Goal: Task Accomplishment & Management: Complete application form

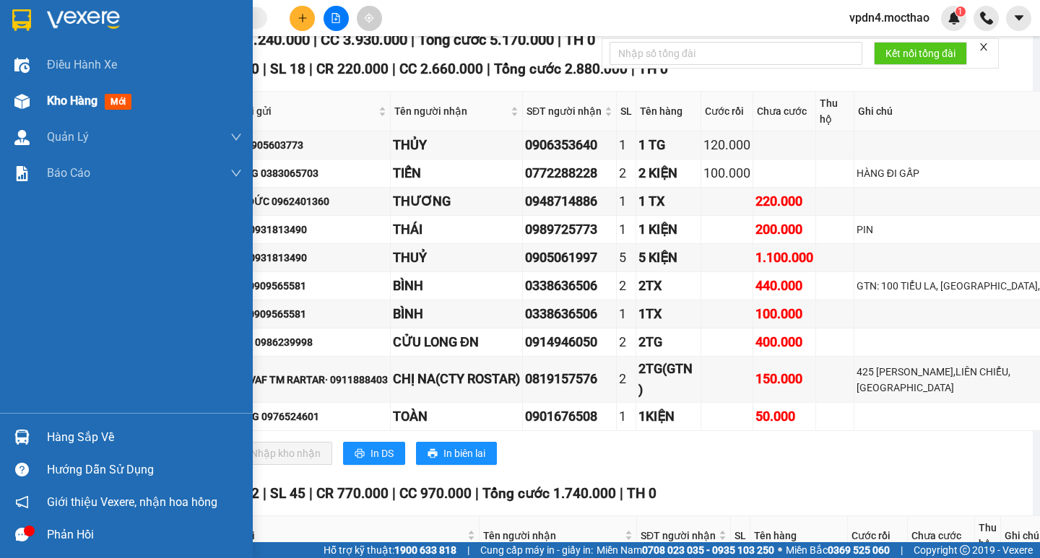
click at [91, 98] on span "Kho hàng" at bounding box center [72, 101] width 51 height 14
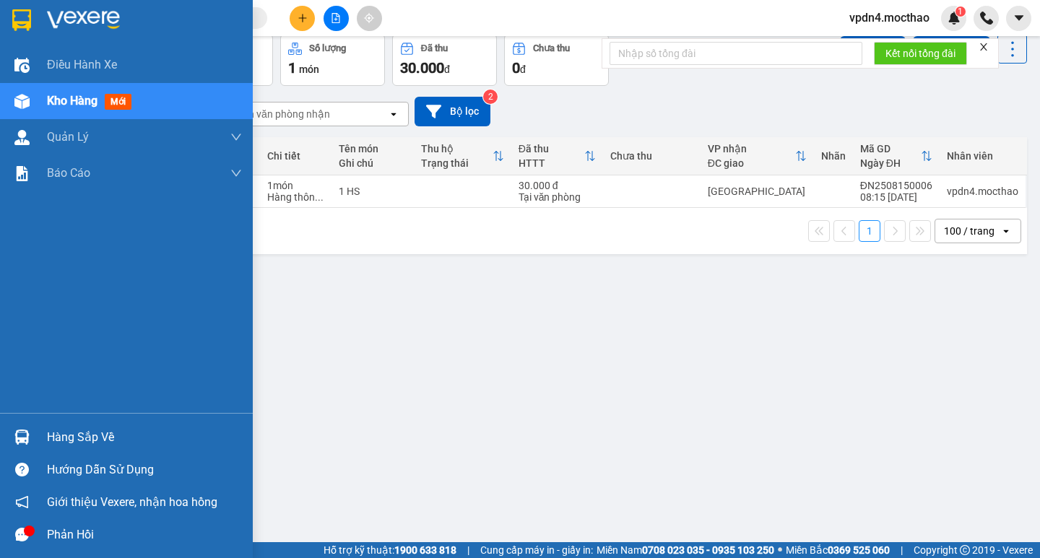
click at [78, 442] on div "Hàng sắp về" at bounding box center [144, 438] width 195 height 22
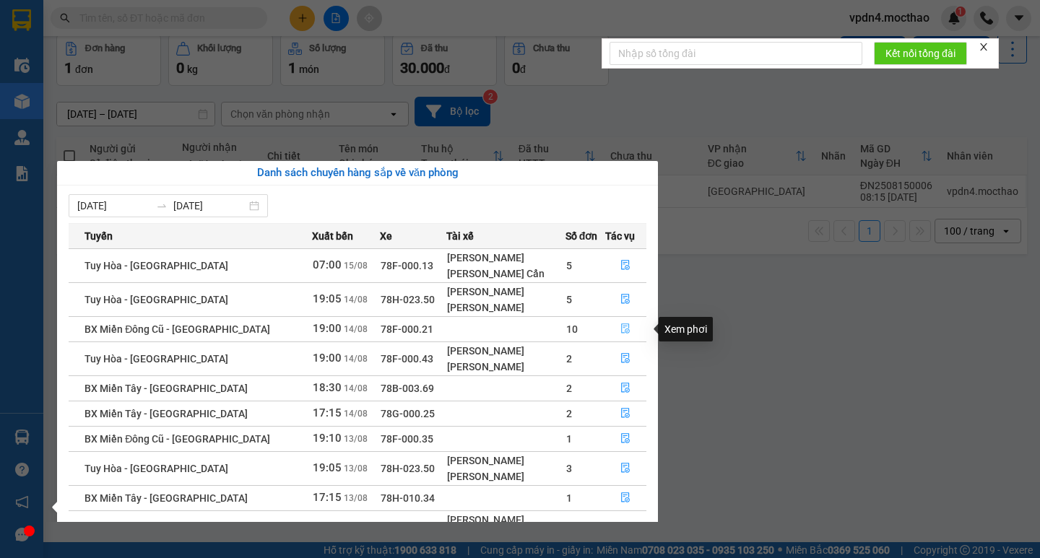
click at [633, 326] on button "button" at bounding box center [626, 329] width 40 height 23
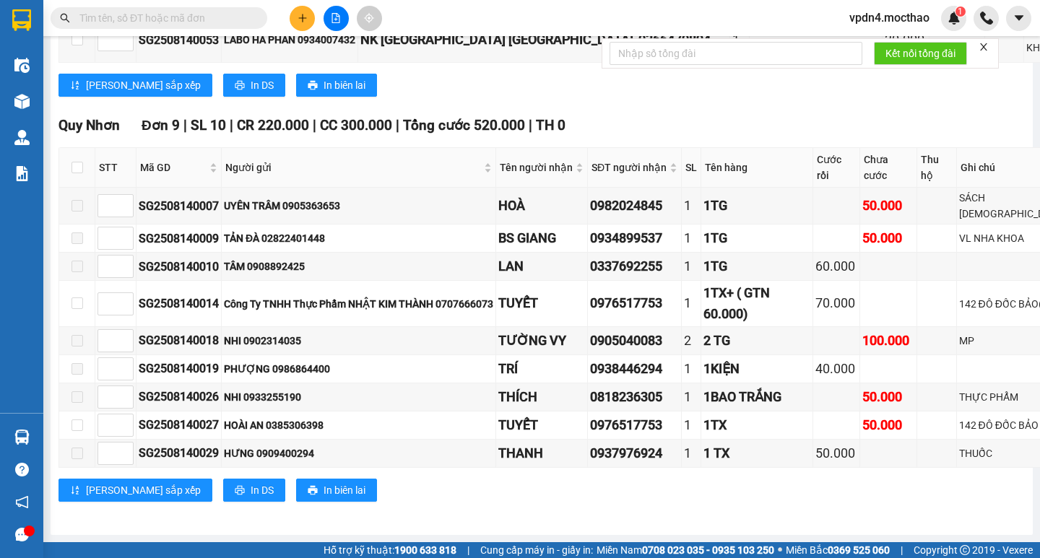
scroll to position [2010, 0]
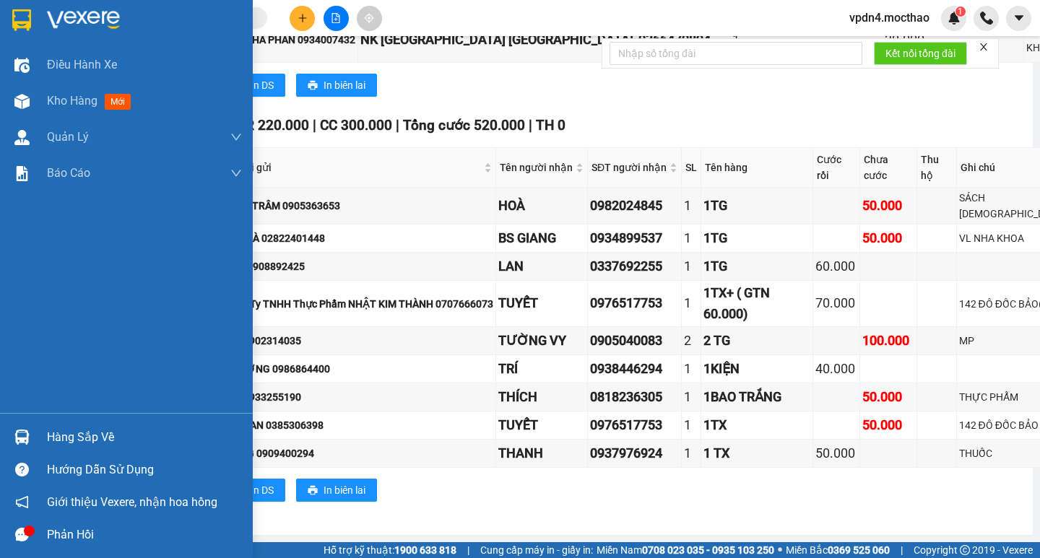
click at [95, 444] on div "Hàng sắp về" at bounding box center [144, 438] width 195 height 22
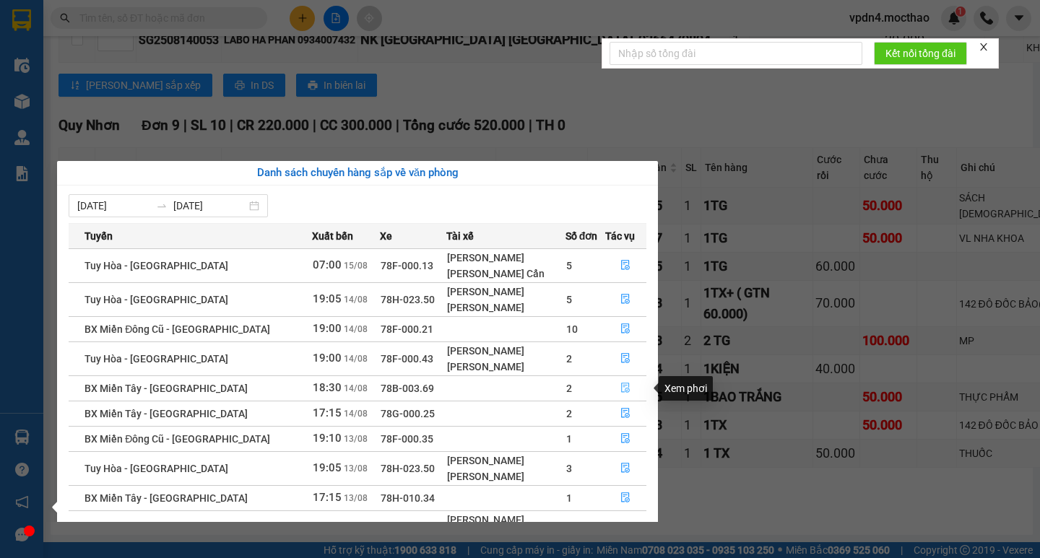
click at [628, 389] on button "button" at bounding box center [626, 388] width 40 height 23
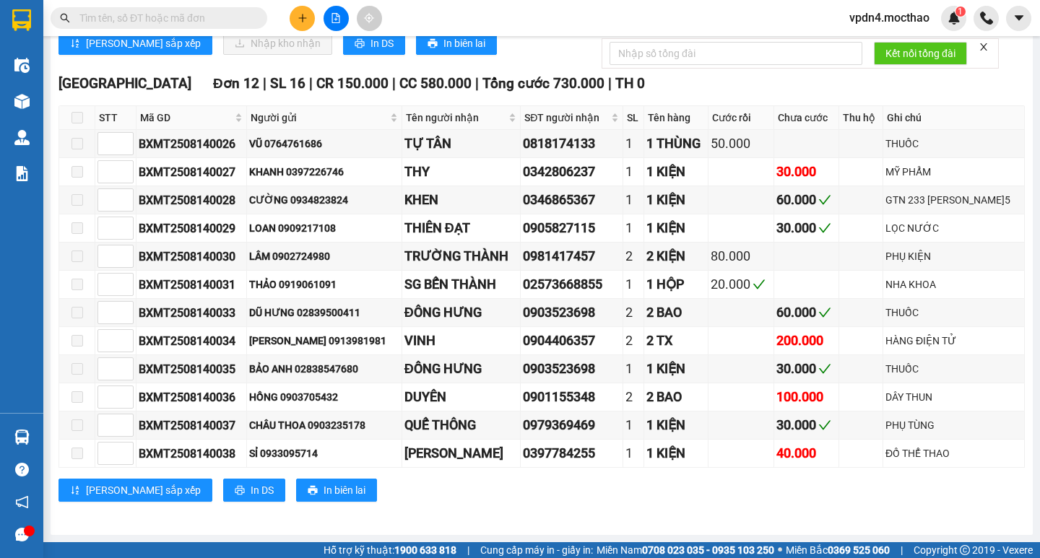
scroll to position [378, 0]
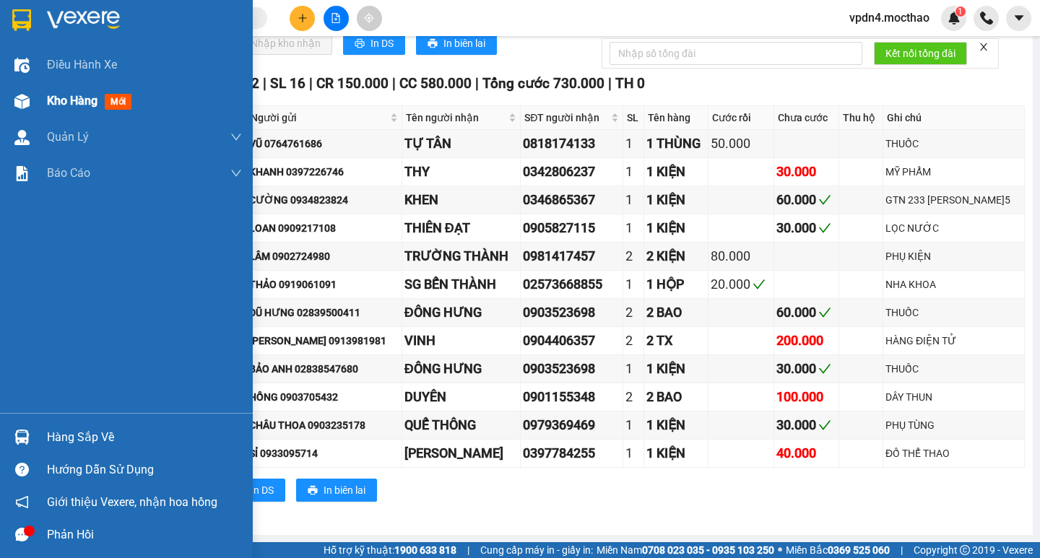
click at [51, 100] on span "Kho hàng" at bounding box center [72, 101] width 51 height 14
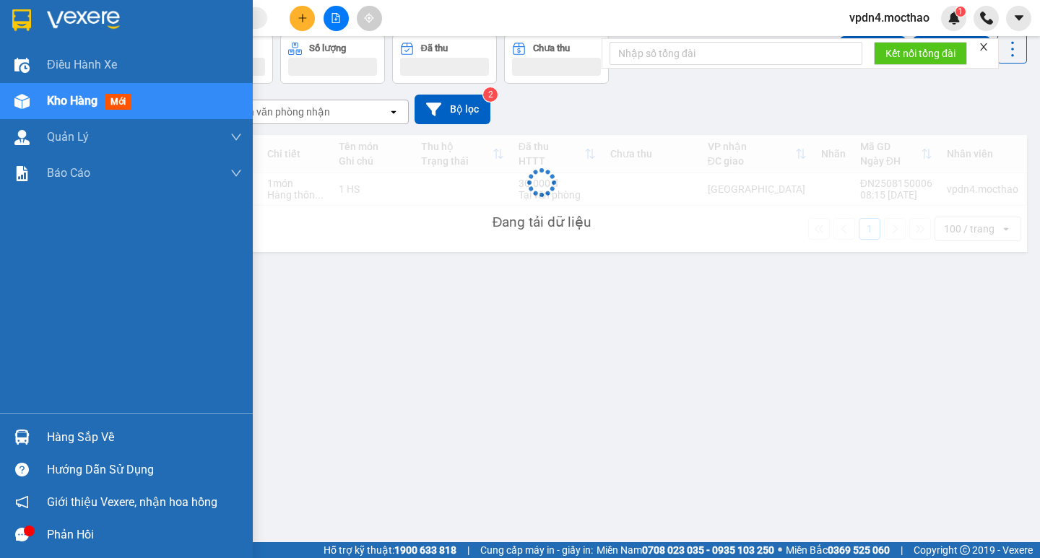
scroll to position [66, 0]
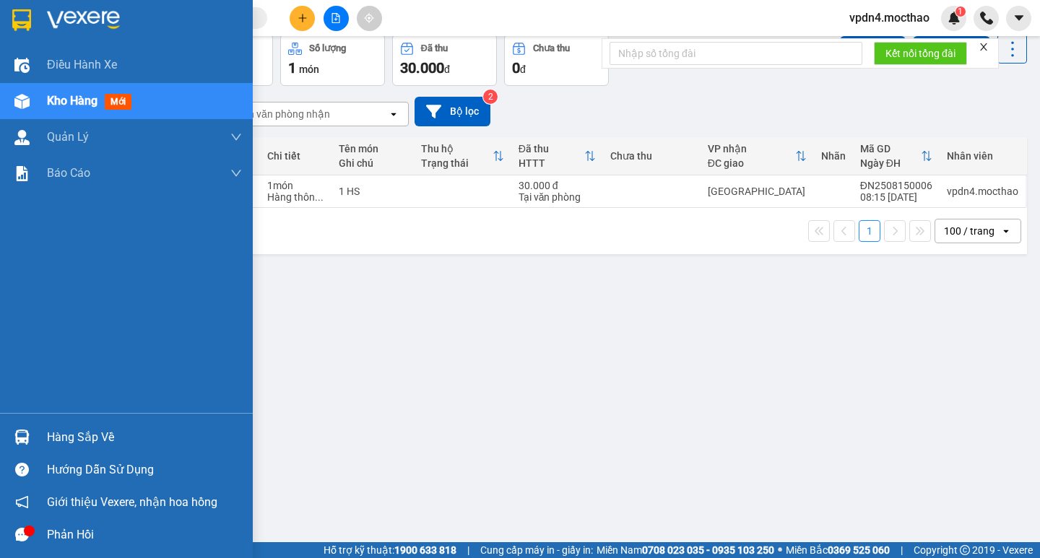
click at [61, 429] on div "Hàng sắp về" at bounding box center [144, 438] width 195 height 22
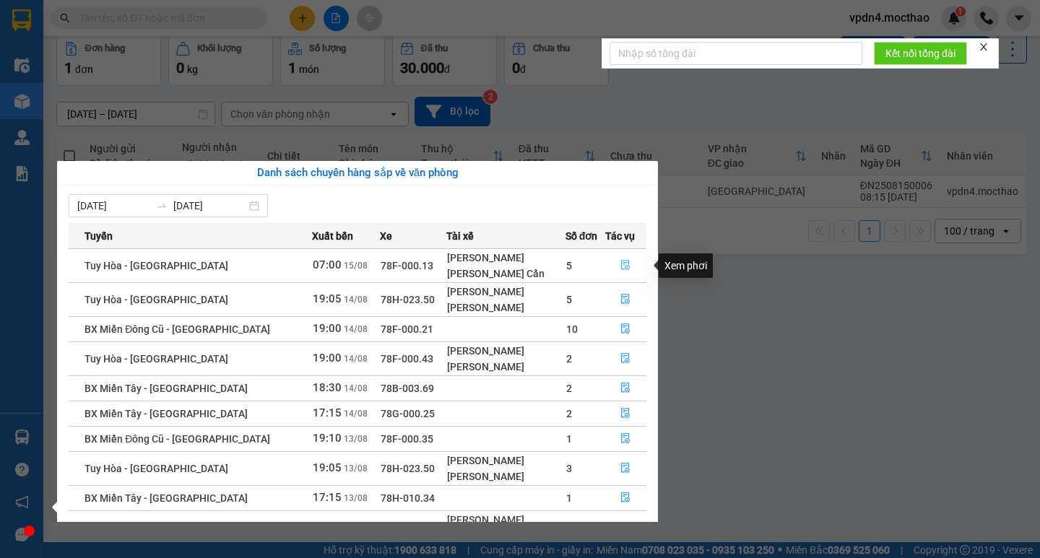
click at [629, 267] on button "button" at bounding box center [626, 265] width 40 height 23
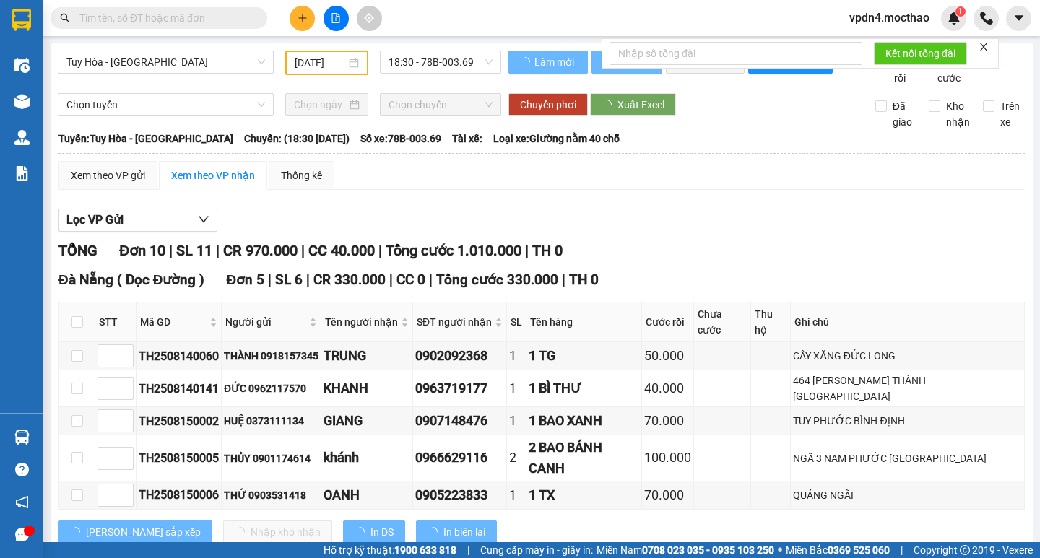
type input "[DATE]"
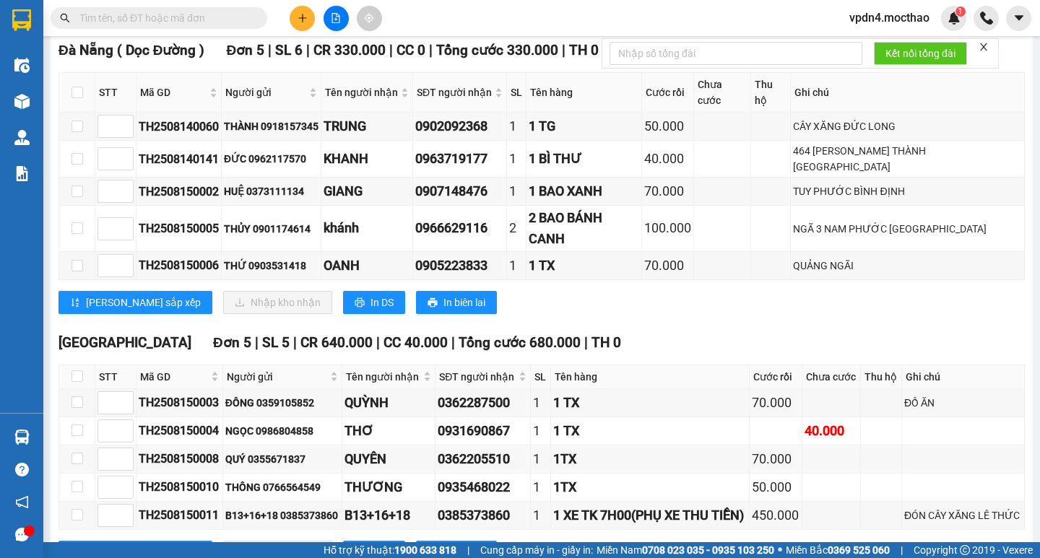
scroll to position [308, 0]
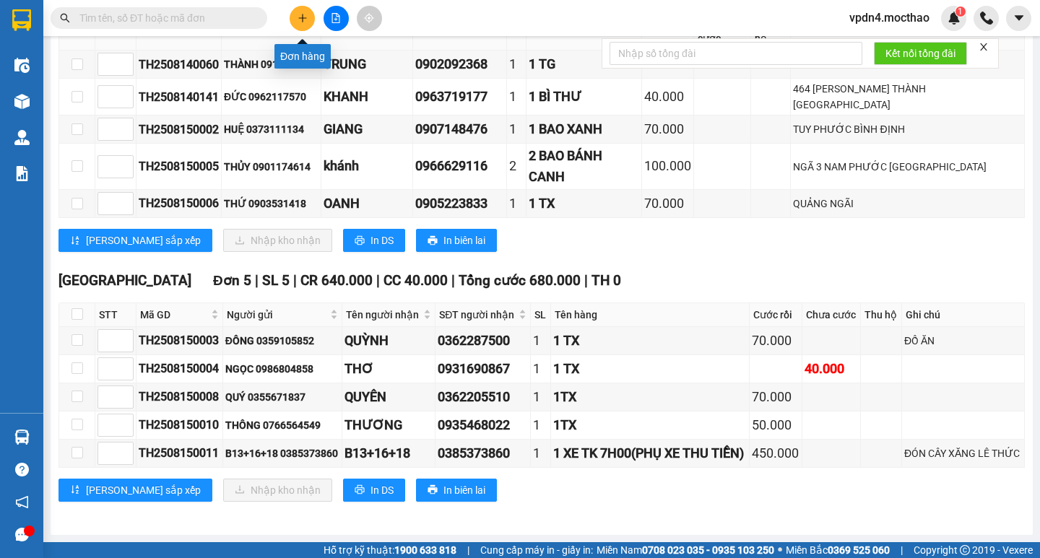
click at [299, 17] on icon "plus" at bounding box center [303, 18] width 10 height 10
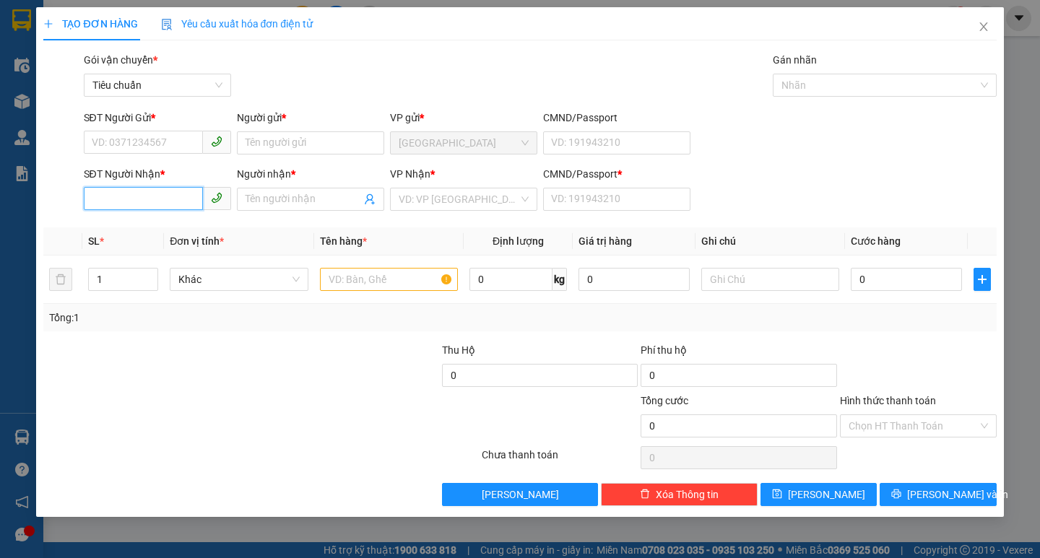
click at [167, 190] on input "SĐT Người Nhận *" at bounding box center [143, 198] width 119 height 23
click at [159, 229] on div "0935707999 - gia hòa phát" at bounding box center [157, 228] width 130 height 16
type input "0935707999"
type input "gia hòa phát"
type input "0"
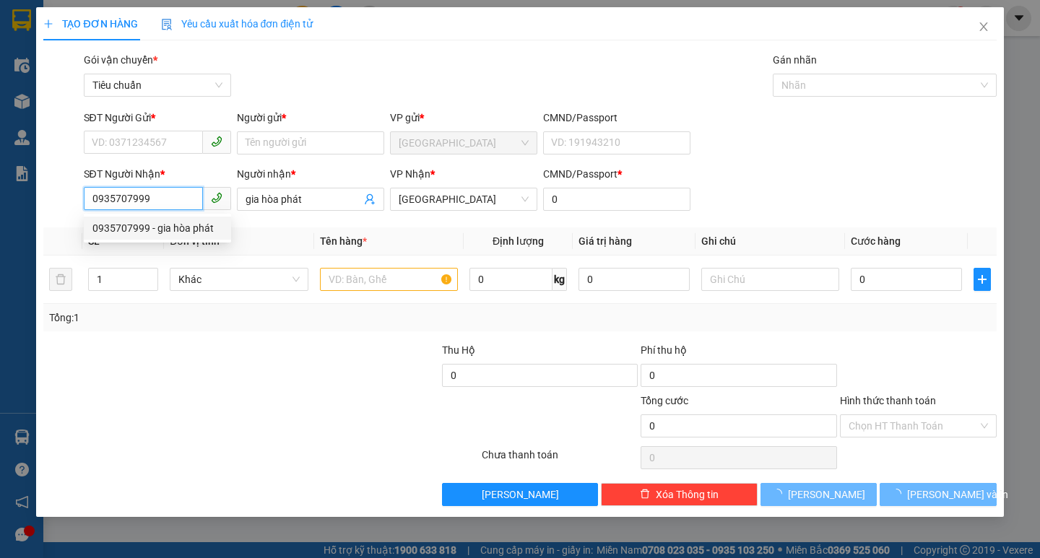
type input "70.000"
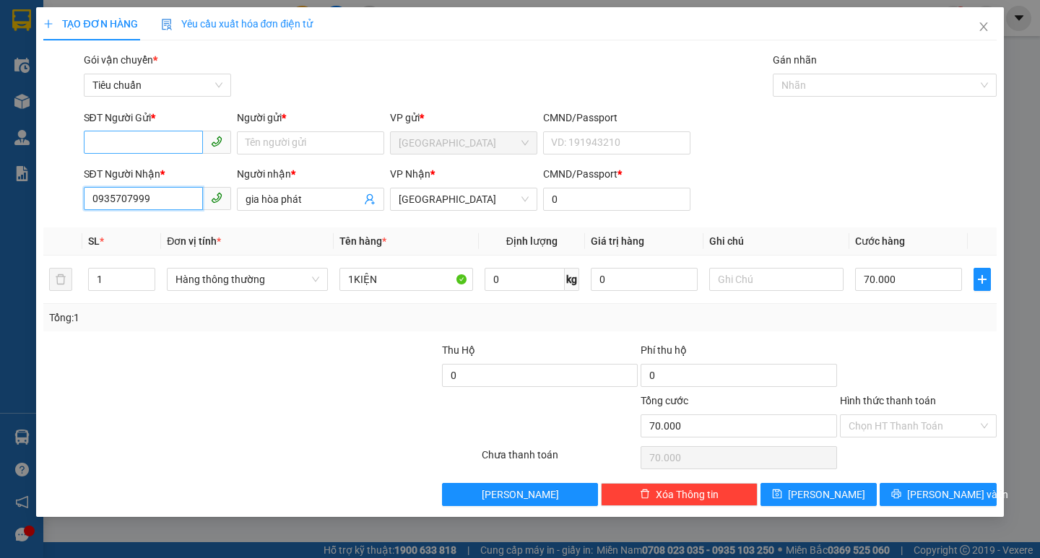
type input "0935707999"
click at [157, 139] on input "SĐT Người Gửi *" at bounding box center [143, 142] width 119 height 23
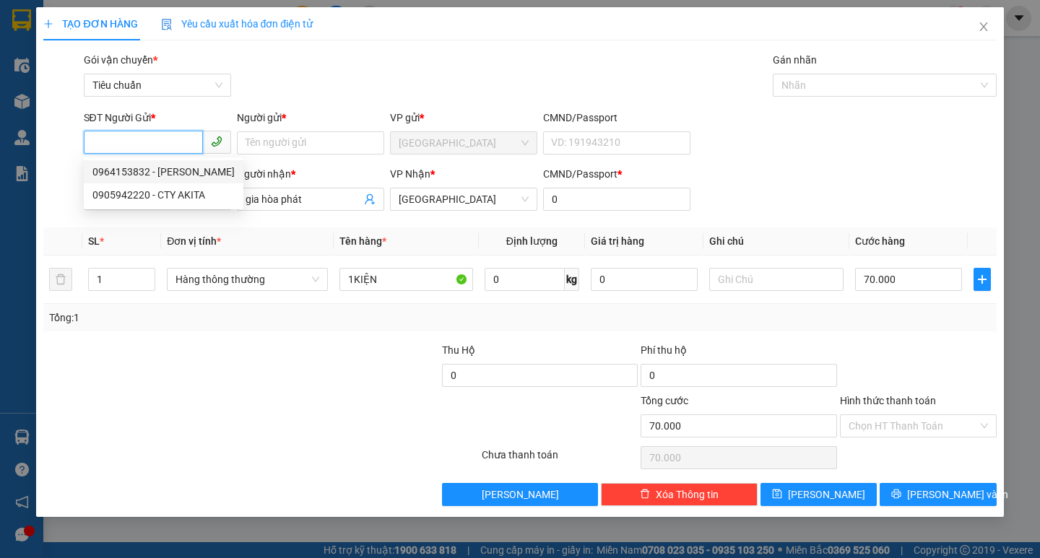
click at [189, 178] on div "0964153832 - [PERSON_NAME]" at bounding box center [163, 172] width 142 height 16
type input "0964153832"
type input "[PERSON_NAME]"
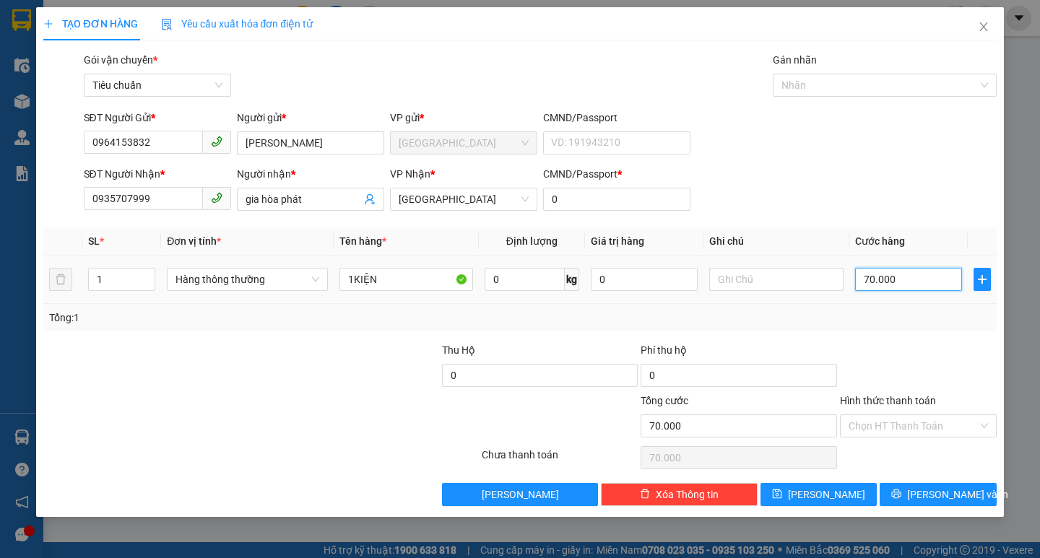
click at [898, 285] on input "70.000" at bounding box center [909, 279] width 108 height 23
type input "4"
type input "40"
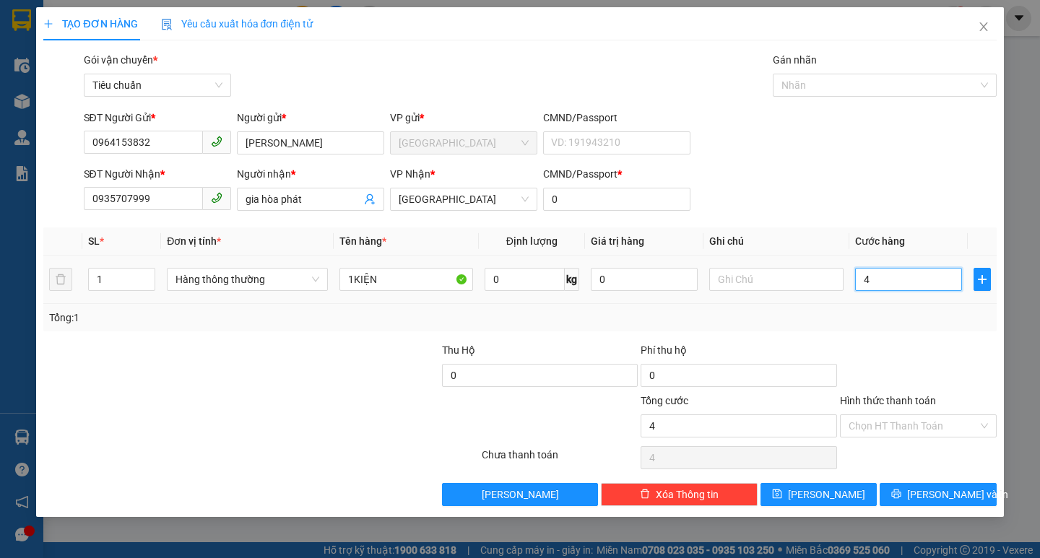
type input "40"
type input "40.000"
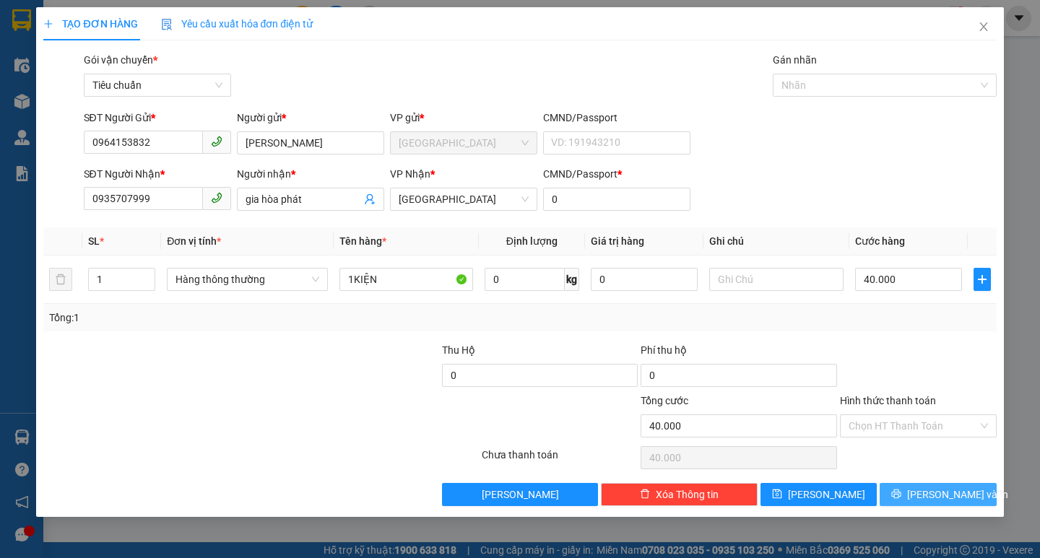
click at [930, 496] on span "[PERSON_NAME] và In" at bounding box center [957, 495] width 101 height 16
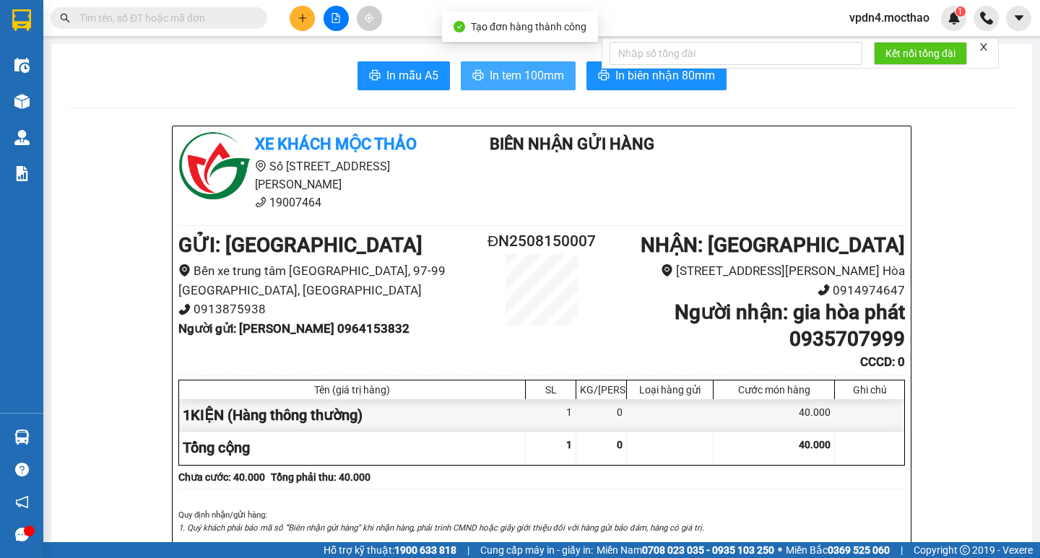
click at [515, 79] on span "In tem 100mm" at bounding box center [527, 75] width 74 height 18
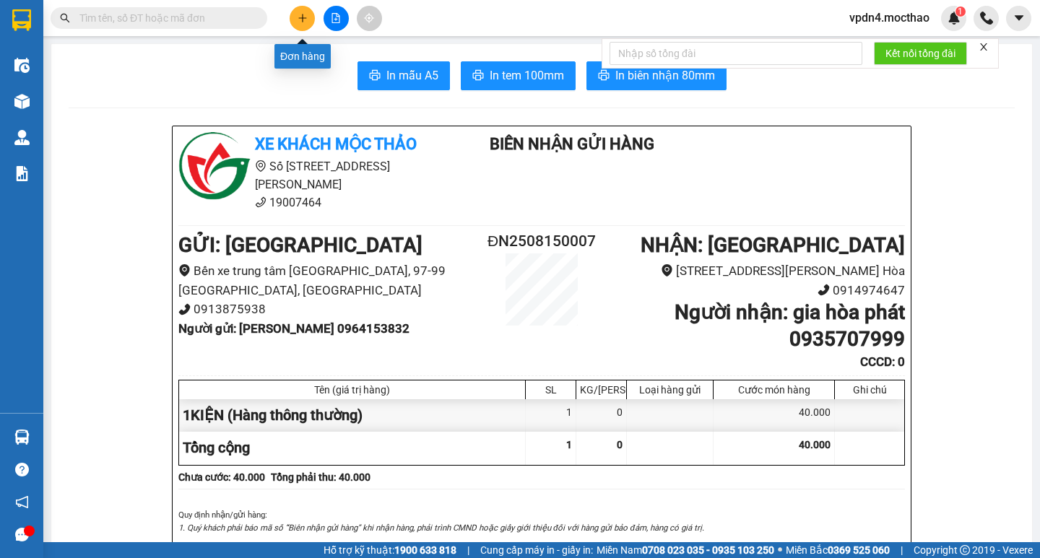
click at [304, 19] on icon "plus" at bounding box center [303, 18] width 10 height 10
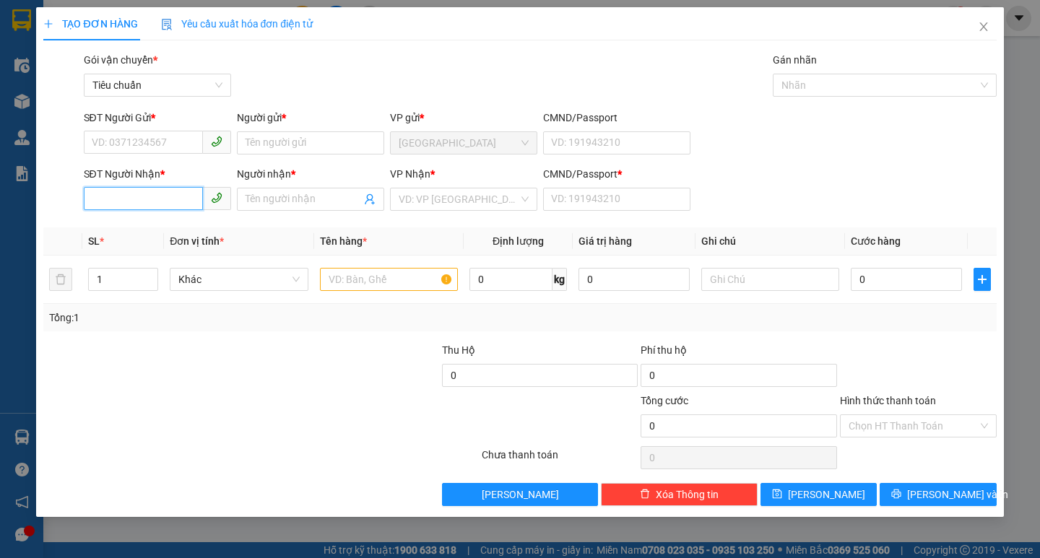
click at [163, 203] on input "SĐT Người Nhận *" at bounding box center [143, 198] width 119 height 23
type input "0979421142"
click at [168, 228] on div "0979421142 - TIN" at bounding box center [157, 228] width 130 height 16
type input "TIN"
type input "0"
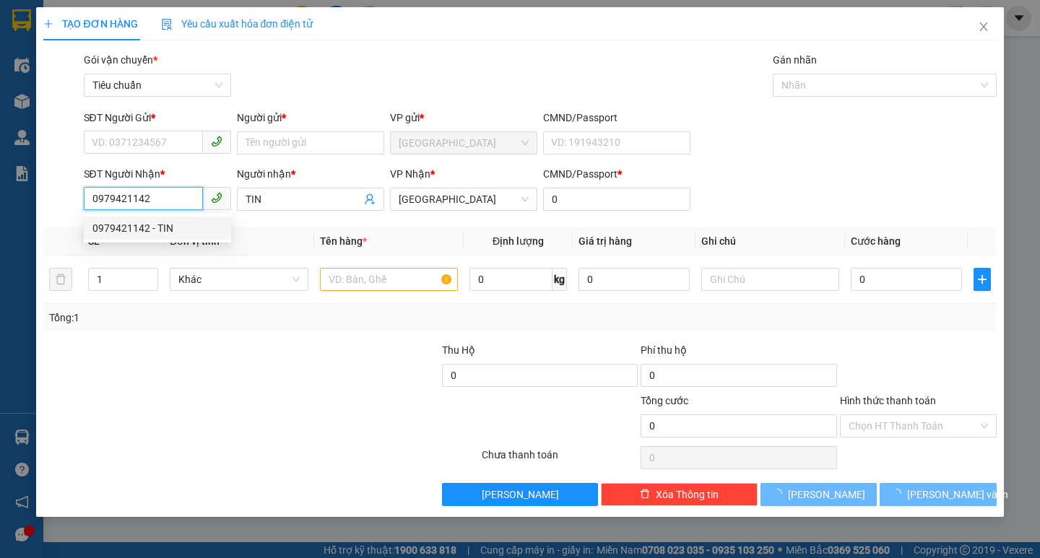
type input "50.000"
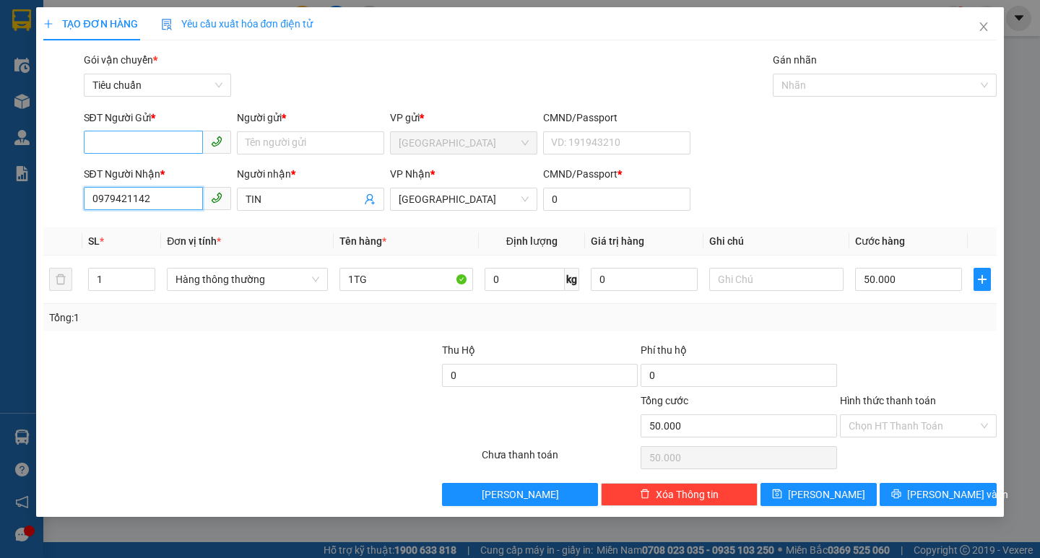
type input "0979421142"
click at [171, 144] on input "SĐT Người Gửi *" at bounding box center [143, 142] width 119 height 23
click at [185, 176] on div "0382253122 - LỰC" at bounding box center [157, 172] width 130 height 16
type input "0382253122"
type input "LỰC"
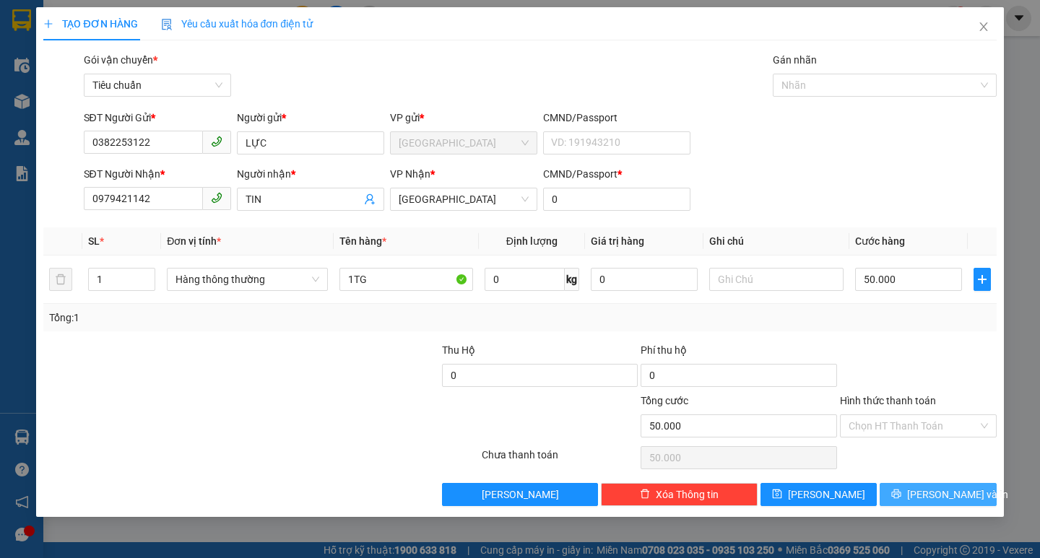
click at [933, 488] on span "[PERSON_NAME] và In" at bounding box center [957, 495] width 101 height 16
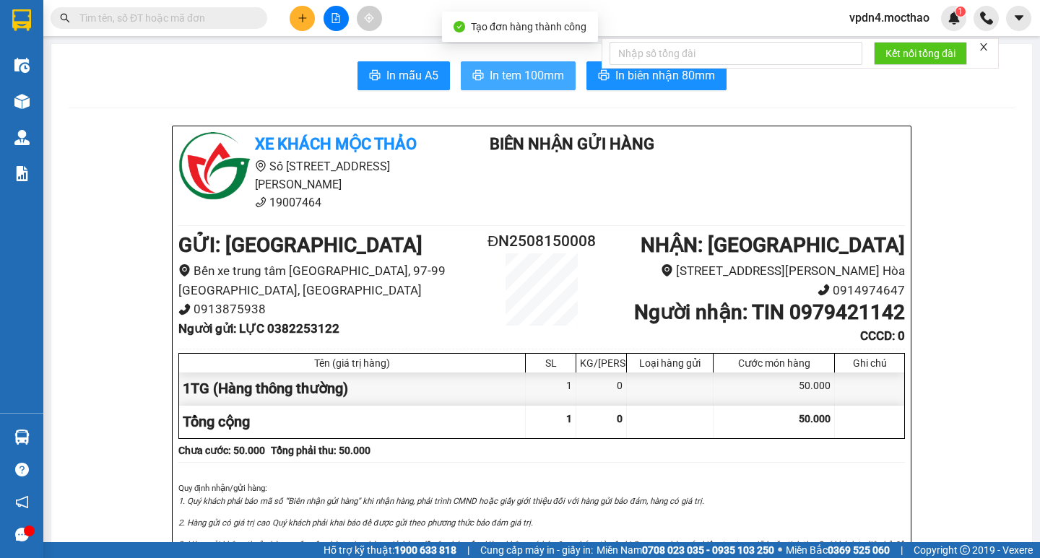
click at [515, 86] on button "In tem 100mm" at bounding box center [518, 75] width 115 height 29
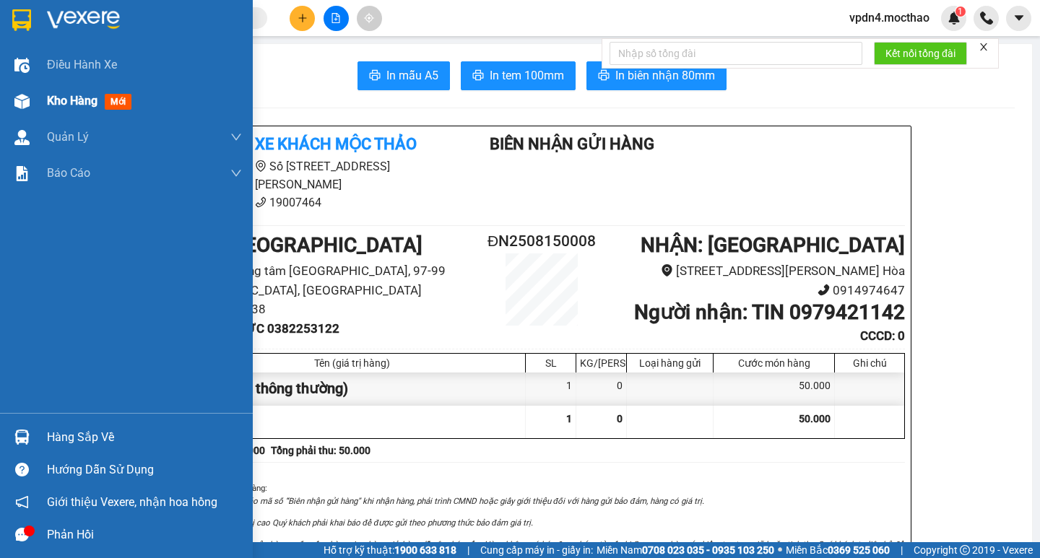
click at [91, 101] on span "Kho hàng" at bounding box center [72, 101] width 51 height 14
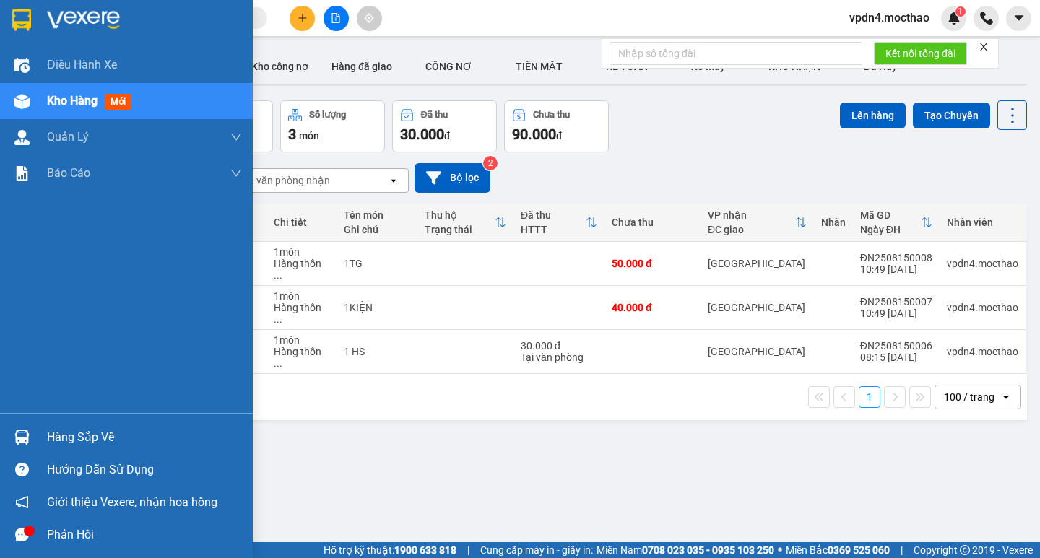
click at [61, 449] on div "Hàng sắp về" at bounding box center [126, 437] width 253 height 33
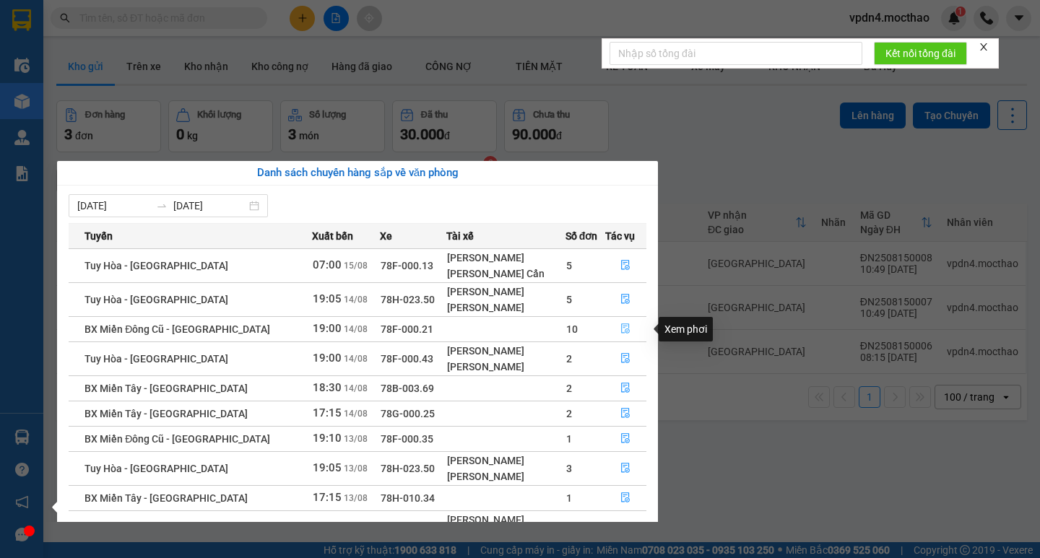
click at [621, 329] on icon "file-done" at bounding box center [626, 329] width 10 height 10
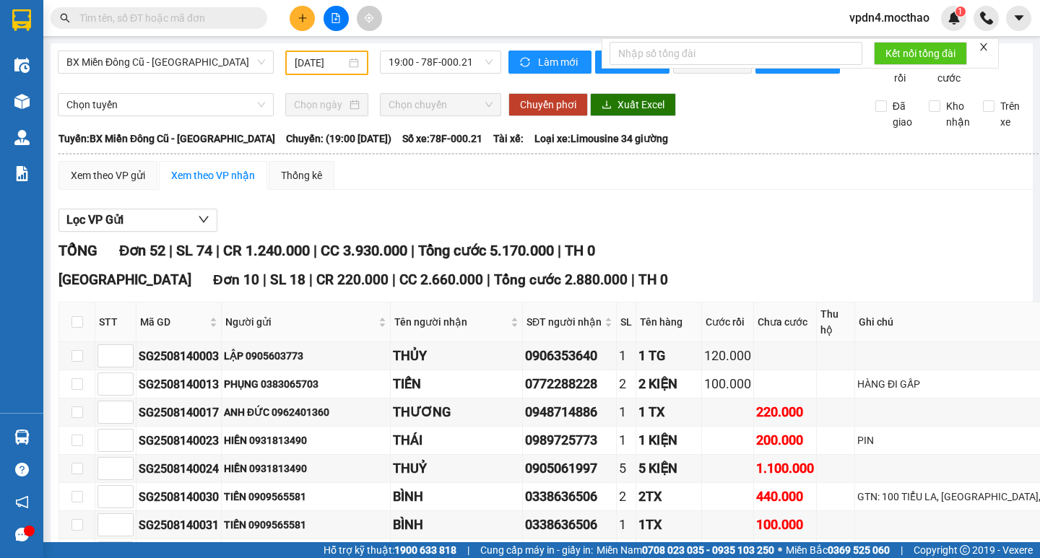
type input "[DATE]"
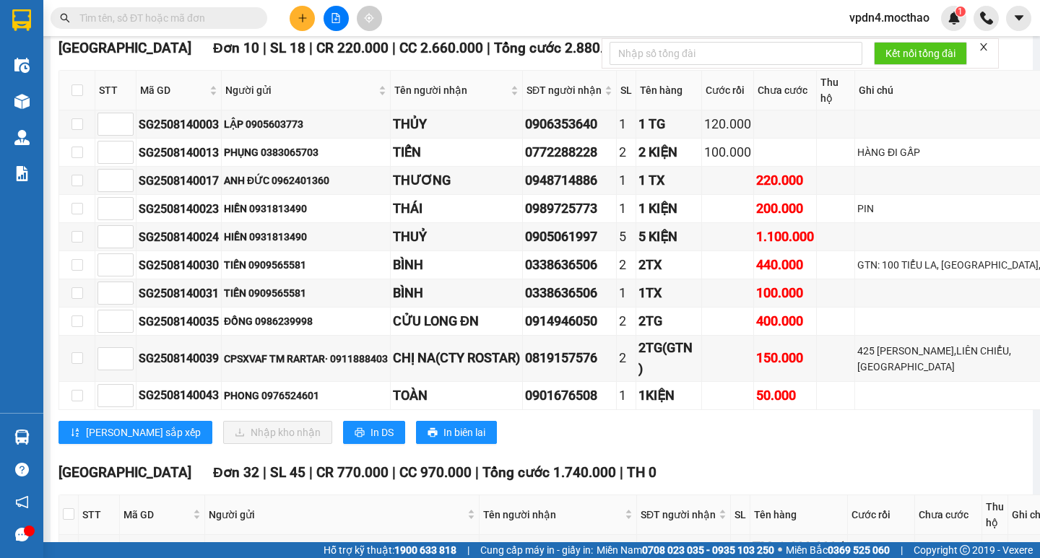
scroll to position [254, 0]
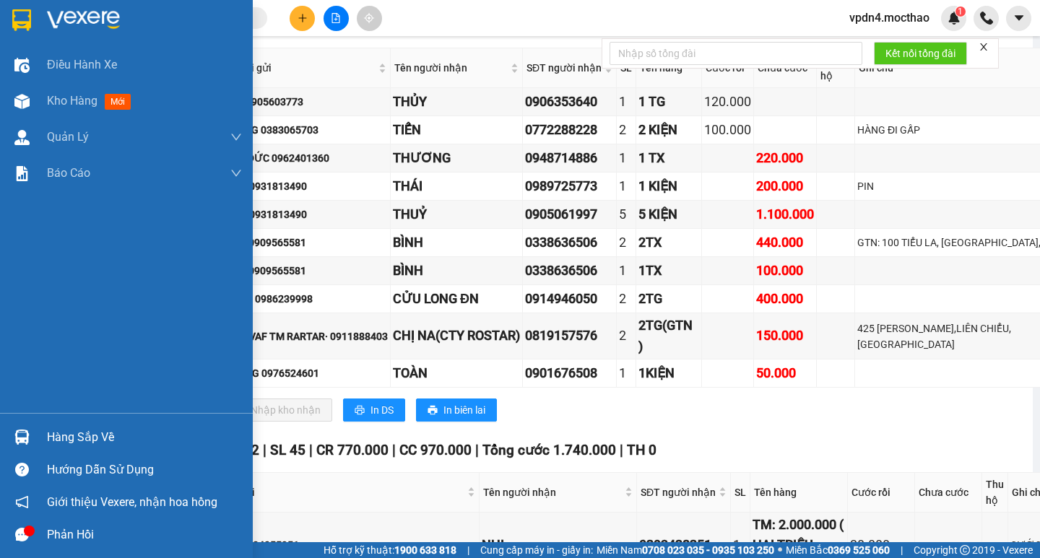
click at [94, 439] on div "Hàng sắp về" at bounding box center [144, 438] width 195 height 22
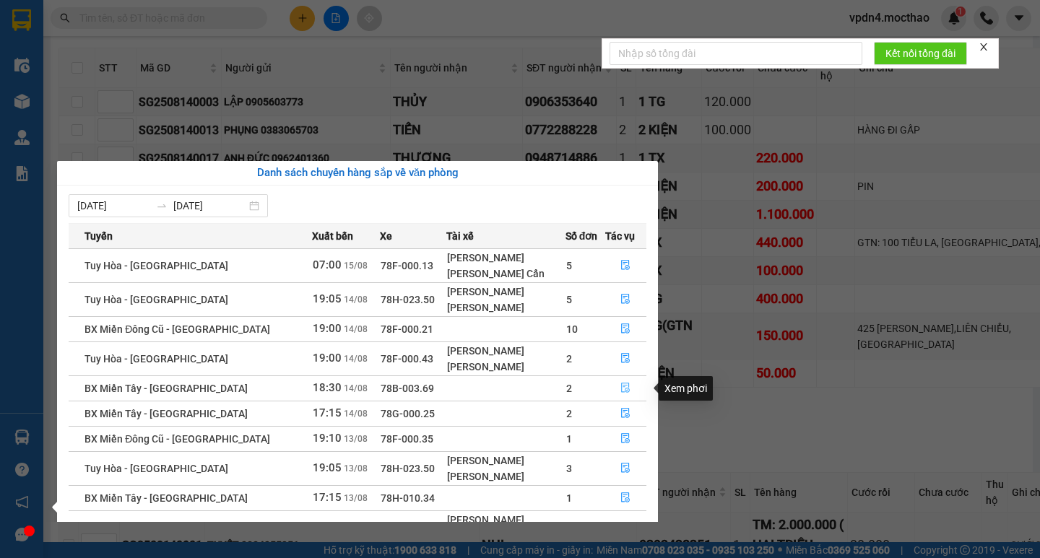
click at [621, 388] on icon "file-done" at bounding box center [626, 388] width 10 height 10
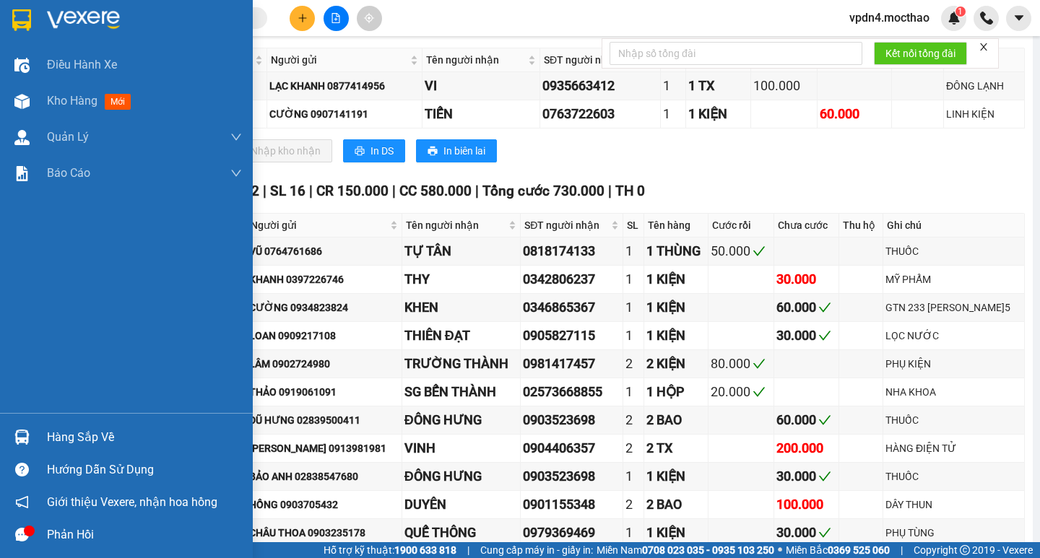
click at [100, 442] on div "Hàng sắp về" at bounding box center [144, 438] width 195 height 22
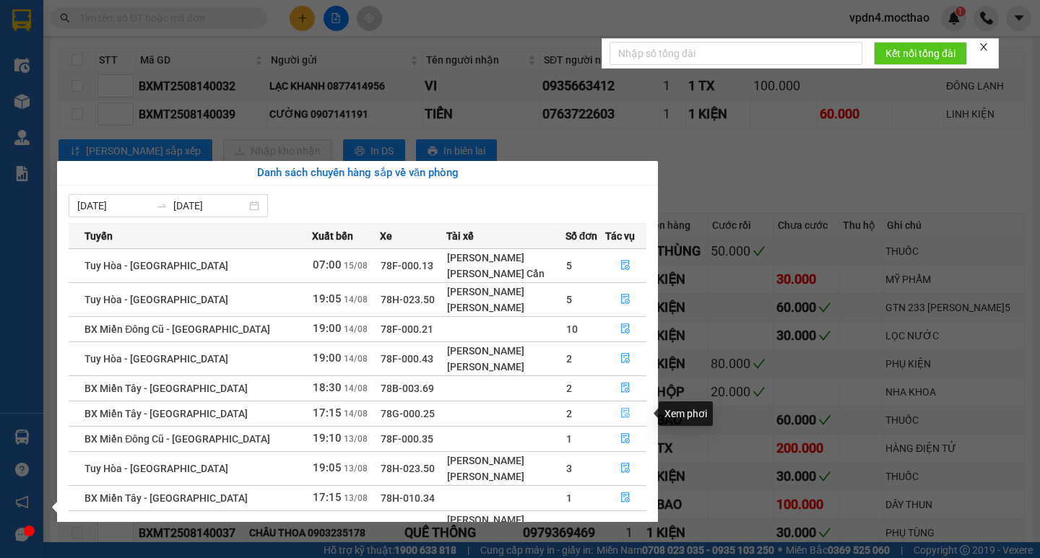
click at [616, 416] on button "button" at bounding box center [626, 413] width 40 height 23
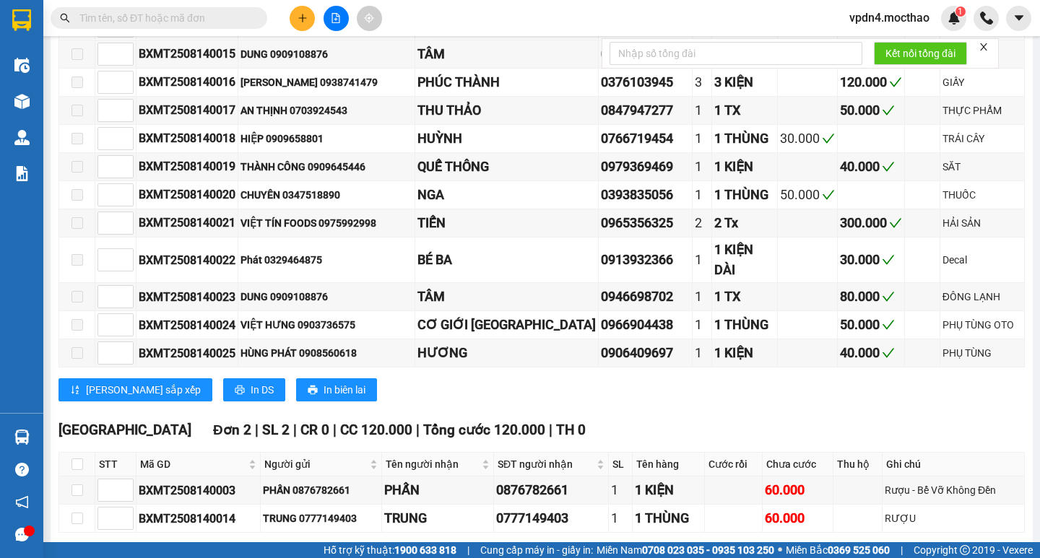
scroll to position [668, 0]
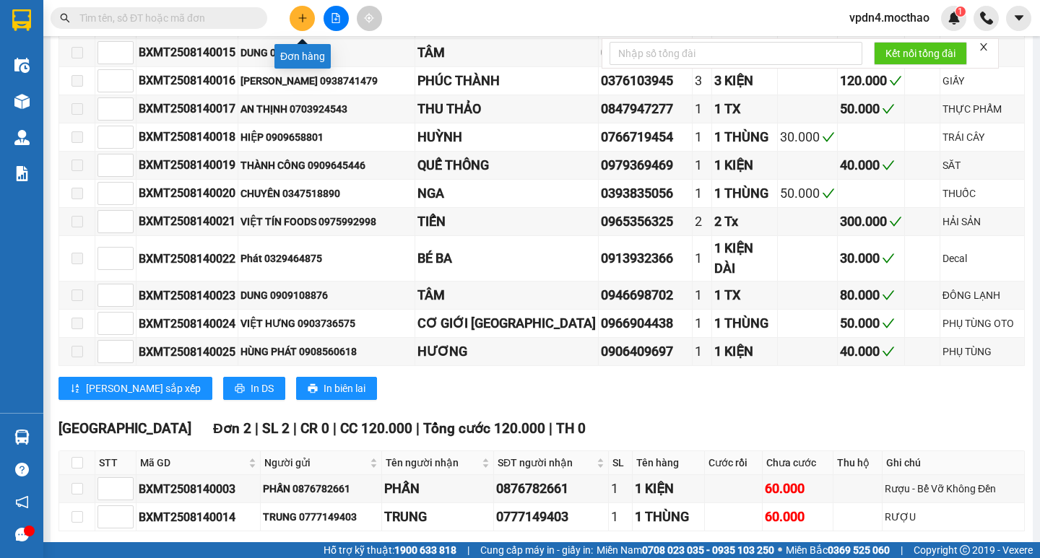
click at [306, 24] on button at bounding box center [302, 18] width 25 height 25
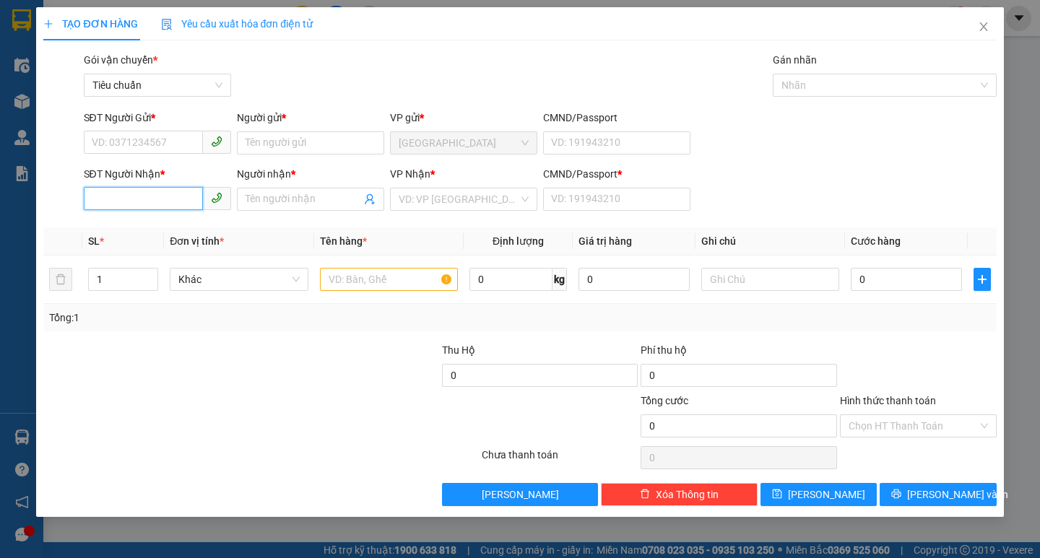
click at [194, 197] on input "SĐT Người Nhận *" at bounding box center [143, 198] width 119 height 23
click at [135, 230] on div "0334349823 - [PERSON_NAME]" at bounding box center [163, 228] width 142 height 16
type input "0334349823"
type input "[PERSON_NAME]"
type input "0"
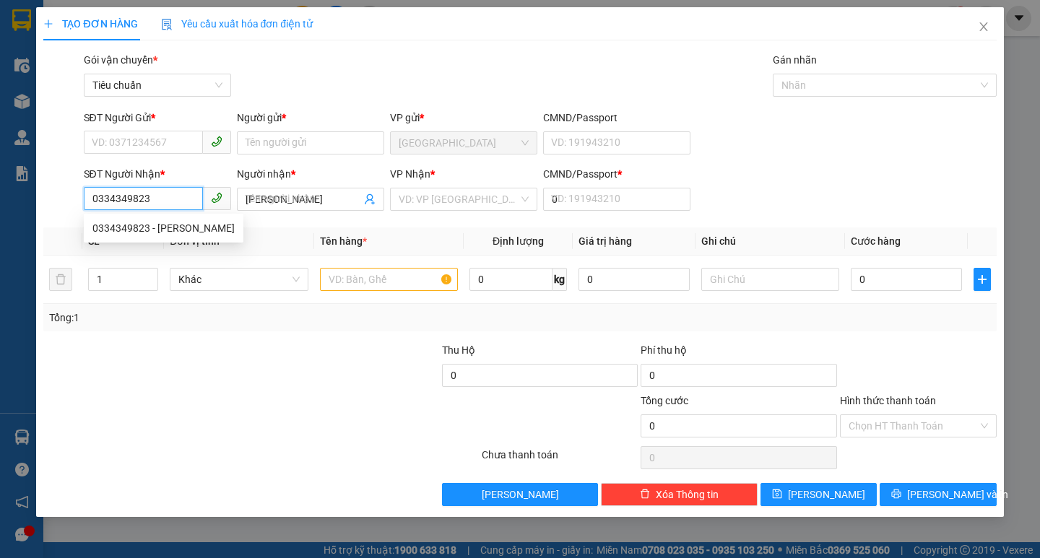
type input "30.000"
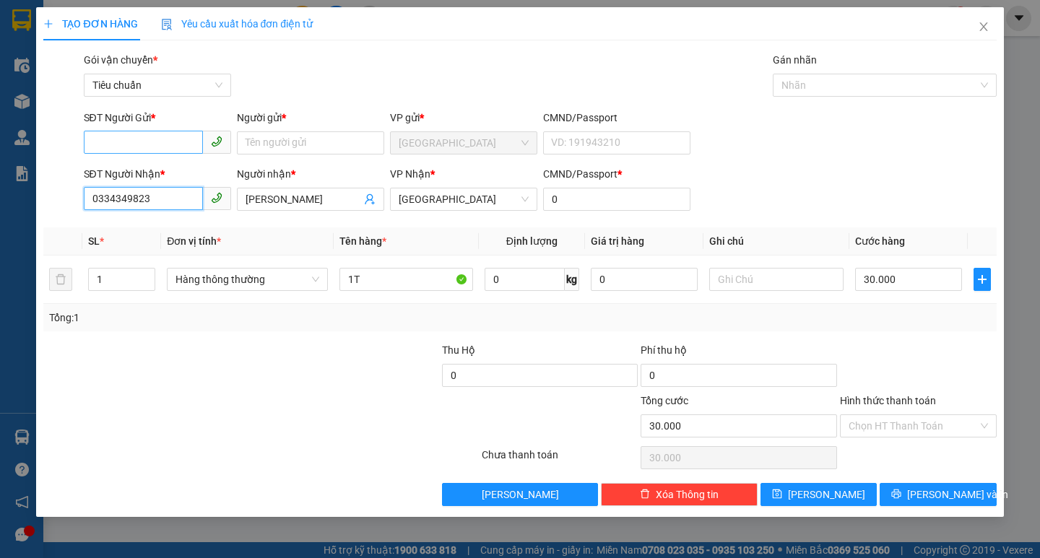
type input "0334349823"
click at [171, 135] on input "SĐT Người Gửi *" at bounding box center [143, 142] width 119 height 23
click at [204, 165] on div "0911522884 - NHUNG" at bounding box center [157, 172] width 130 height 16
type input "0911522884"
type input "NHUNG"
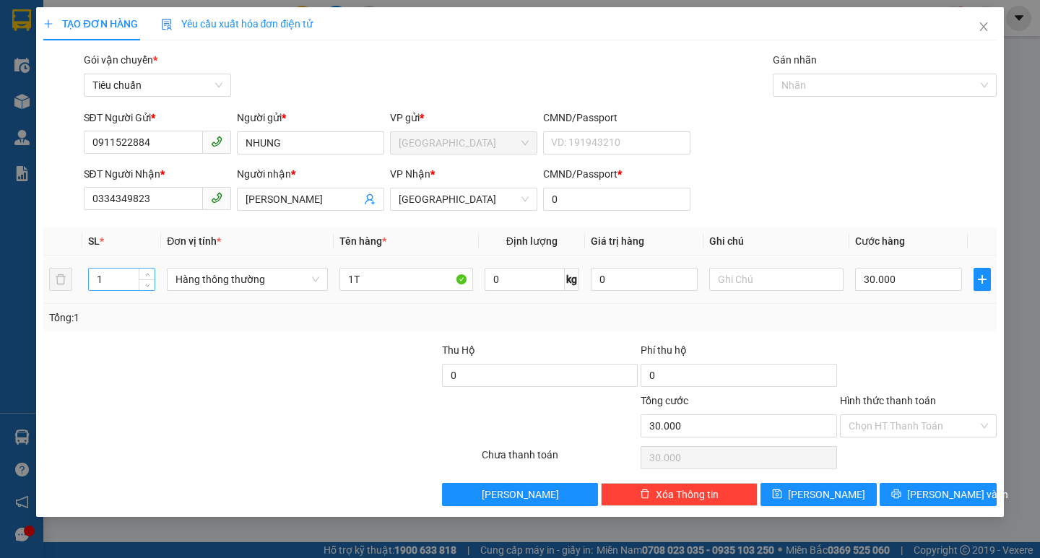
click at [119, 281] on input "1" at bounding box center [122, 280] width 66 height 22
type input "0"
type input "2"
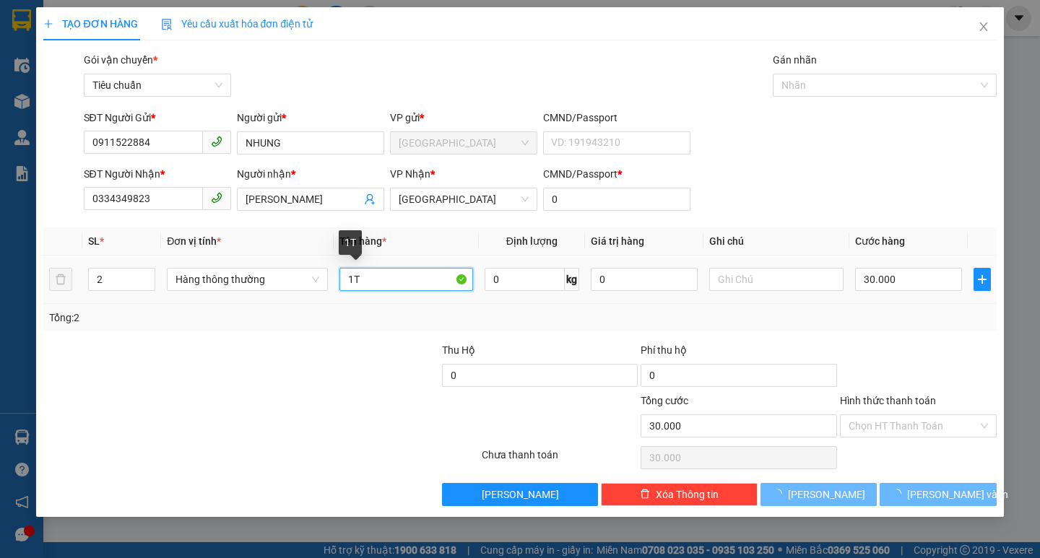
click at [359, 286] on input "1T" at bounding box center [407, 279] width 134 height 23
type input "0"
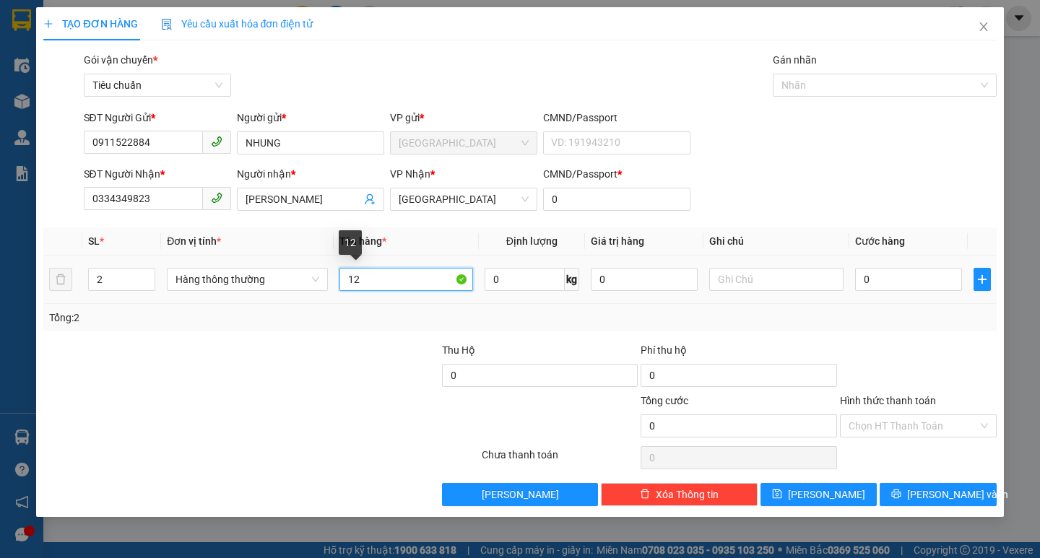
type input "1"
type input "2K"
click at [909, 276] on input "0" at bounding box center [909, 279] width 108 height 23
type input "6"
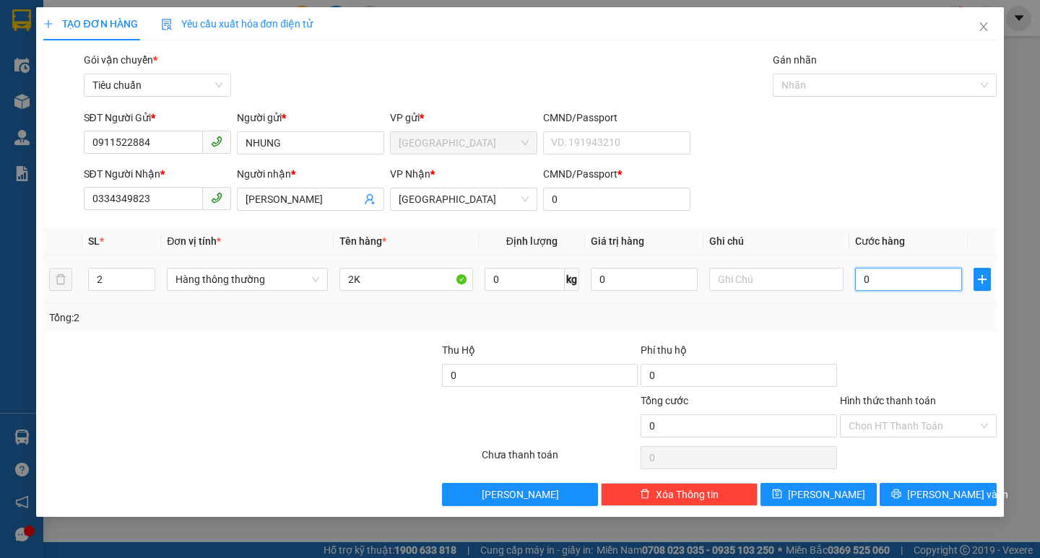
type input "6"
type input "60"
type input "60.000"
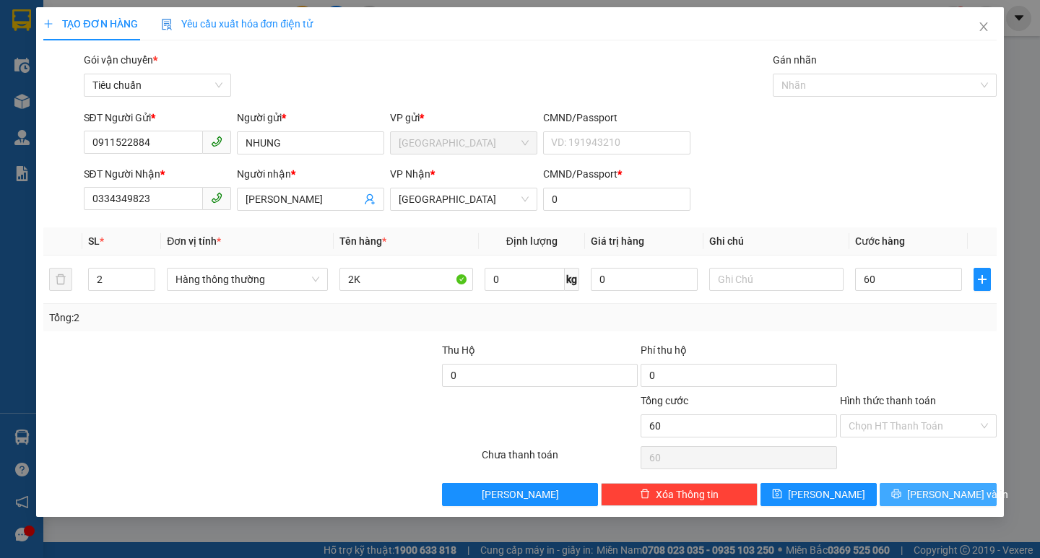
type input "60.000"
click at [951, 495] on span "[PERSON_NAME] và In" at bounding box center [957, 495] width 101 height 16
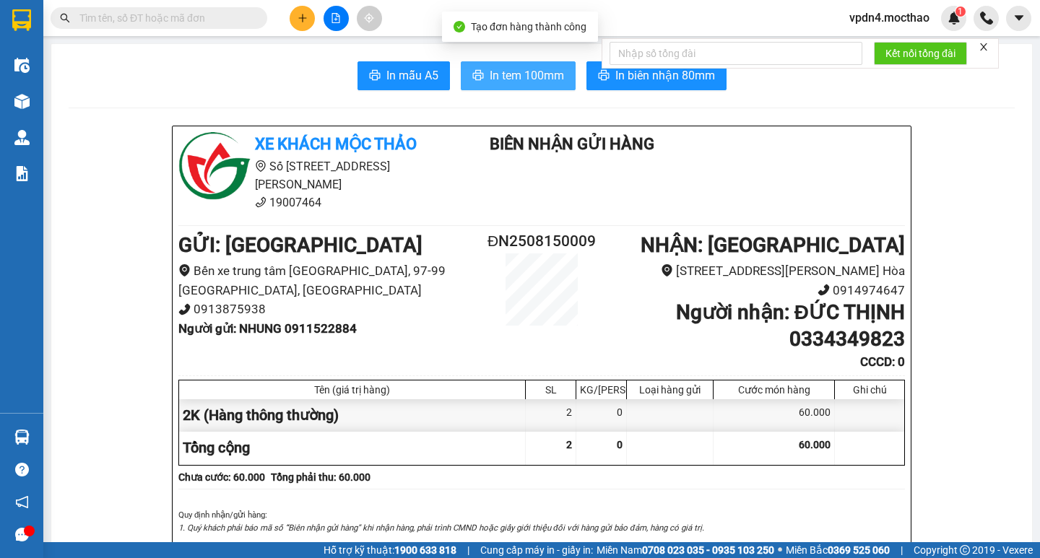
click at [514, 85] on span "In tem 100mm" at bounding box center [527, 75] width 74 height 18
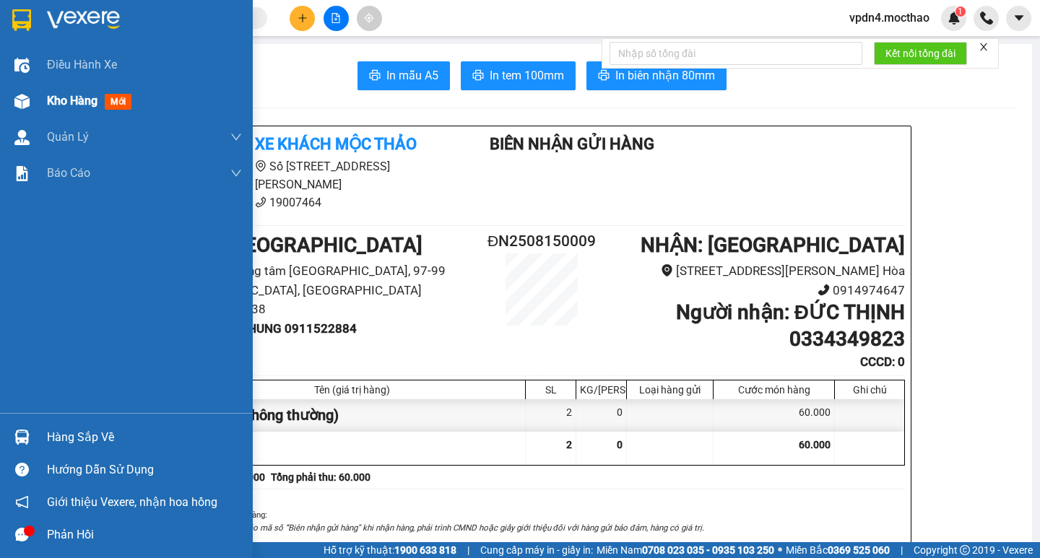
click at [79, 103] on span "Kho hàng" at bounding box center [72, 101] width 51 height 14
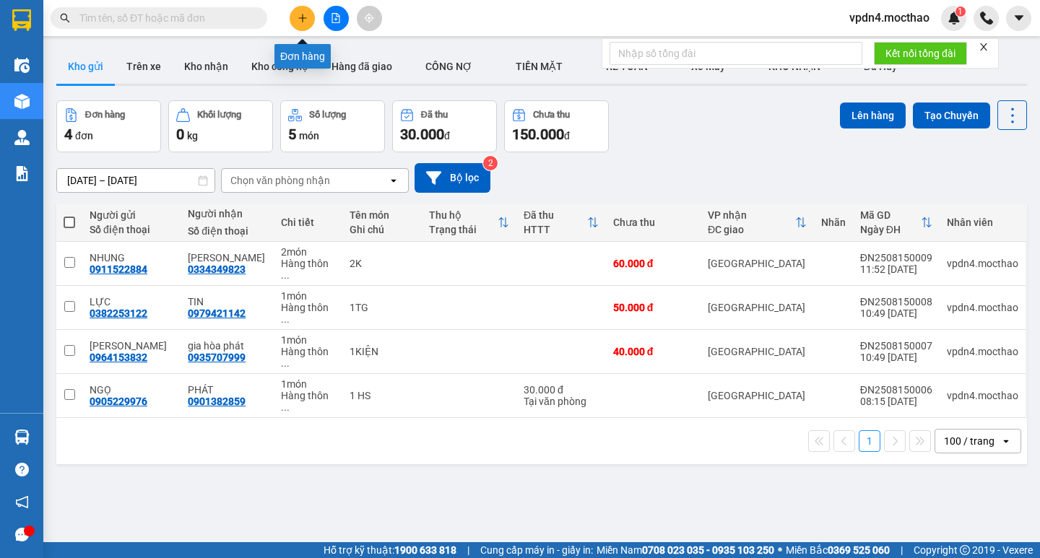
click at [306, 23] on button at bounding box center [302, 18] width 25 height 25
